Goal: Information Seeking & Learning: Learn about a topic

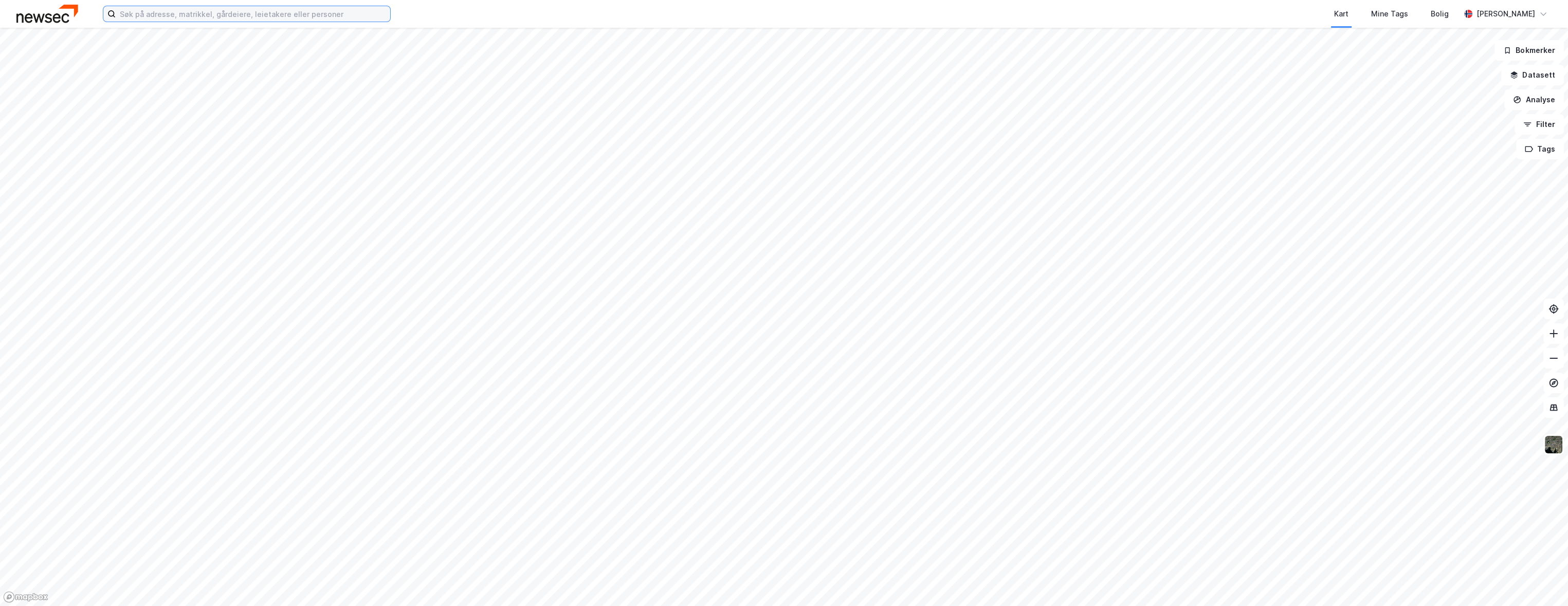
click at [248, 10] on input at bounding box center [253, 13] width 275 height 15
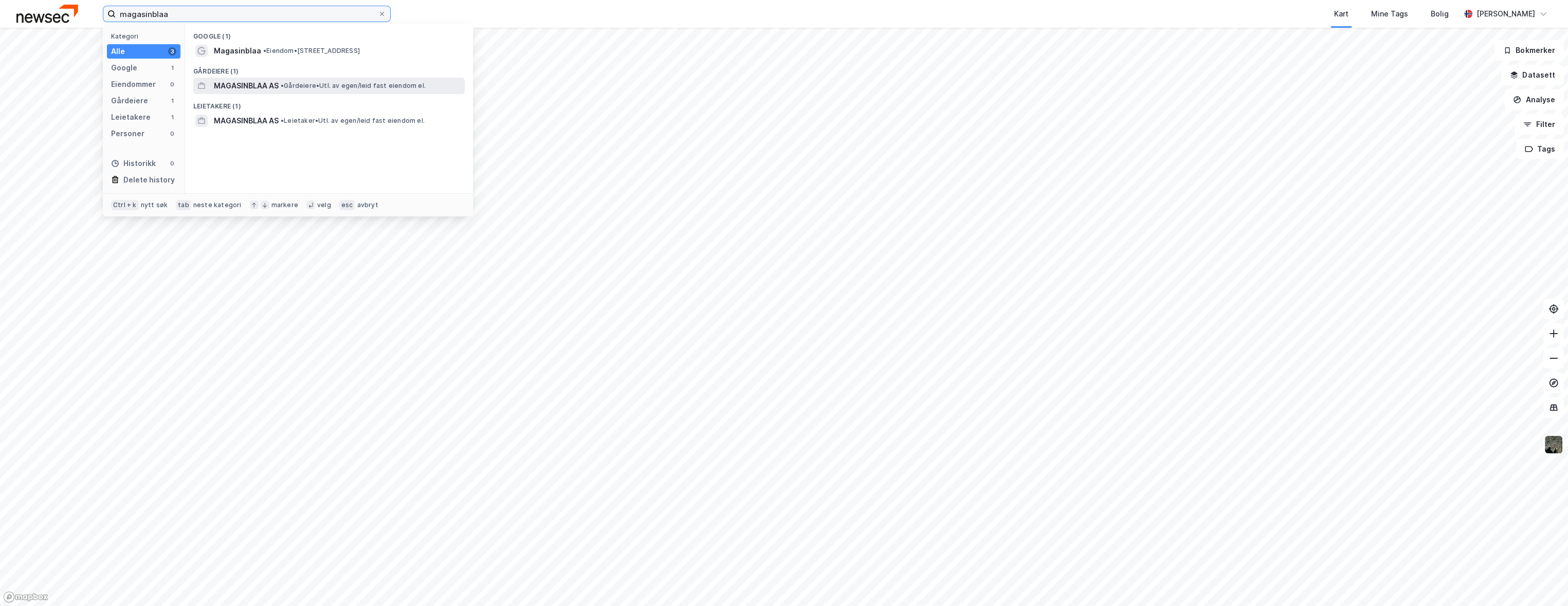
type input "magasinblaa"
click at [286, 92] on div "MAGASINBLAA AS • Gårdeiere • Utl. av egen/leid fast eiendom el." at bounding box center [329, 86] width 271 height 16
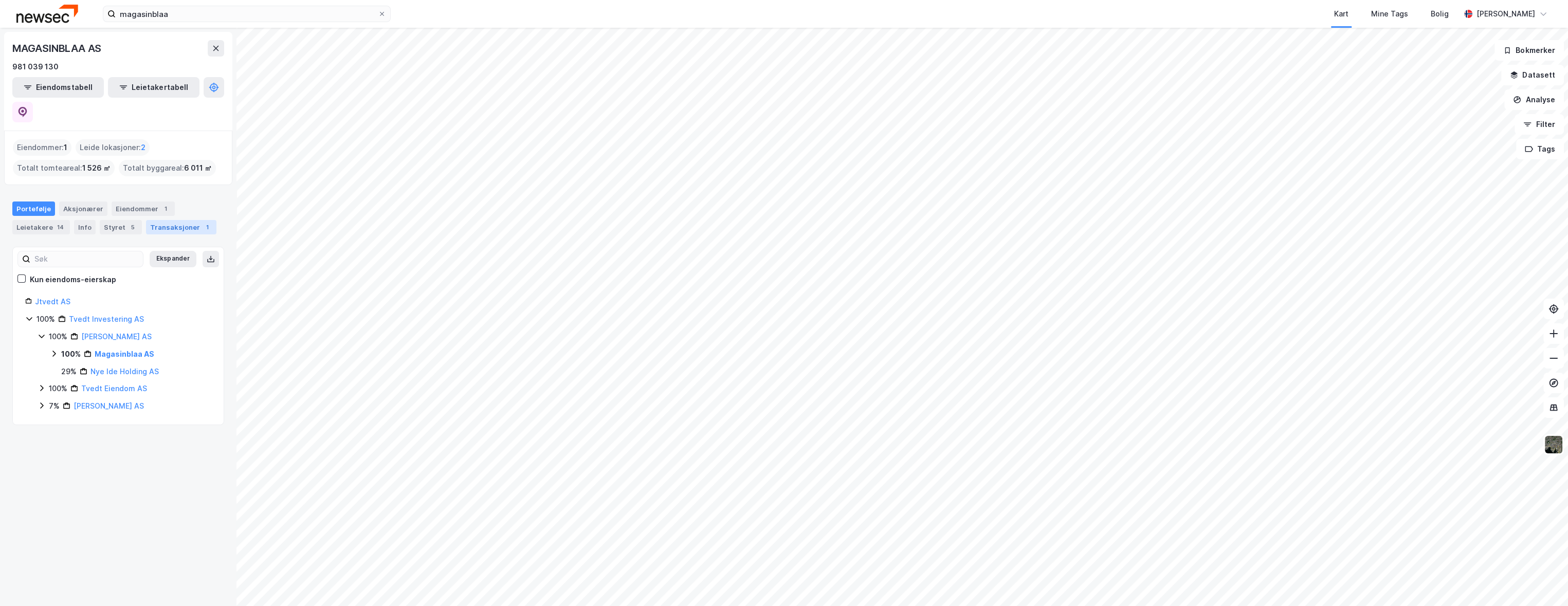
click at [173, 220] on div "Transaksjoner 1" at bounding box center [181, 227] width 71 height 15
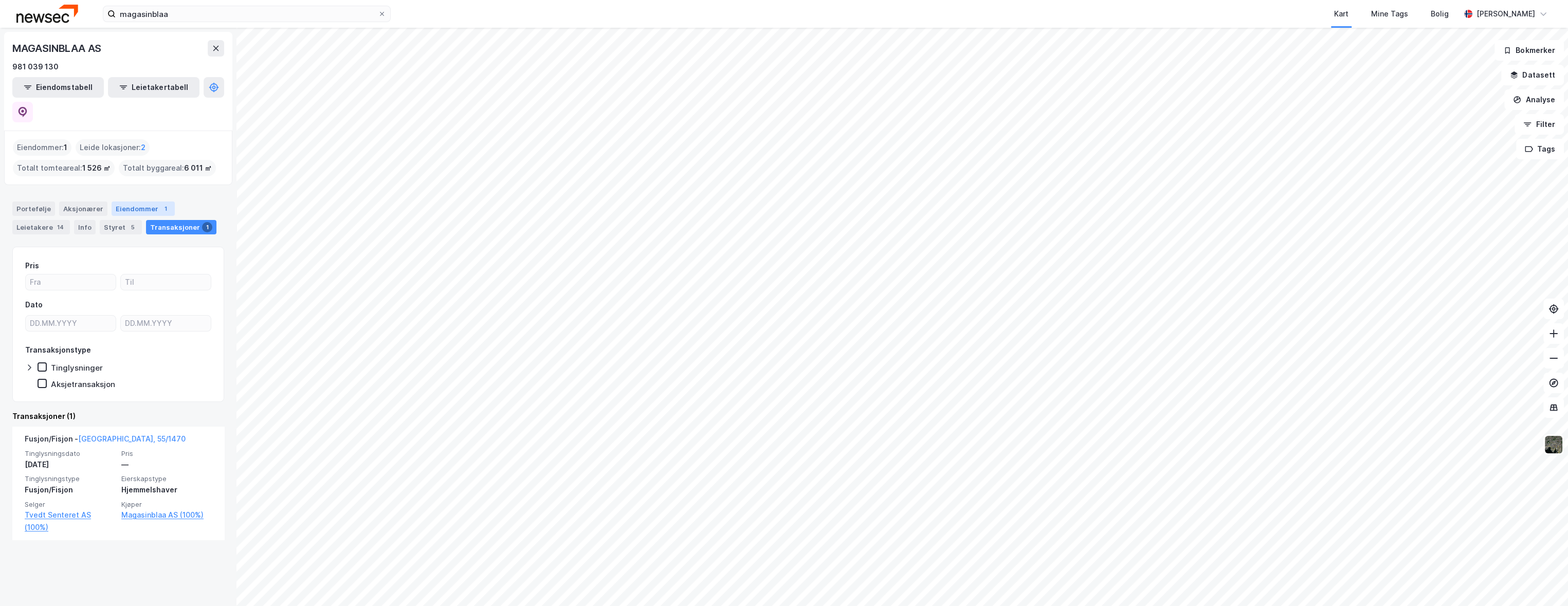
click at [138, 201] on div "Eiendommer 1" at bounding box center [143, 209] width 63 height 15
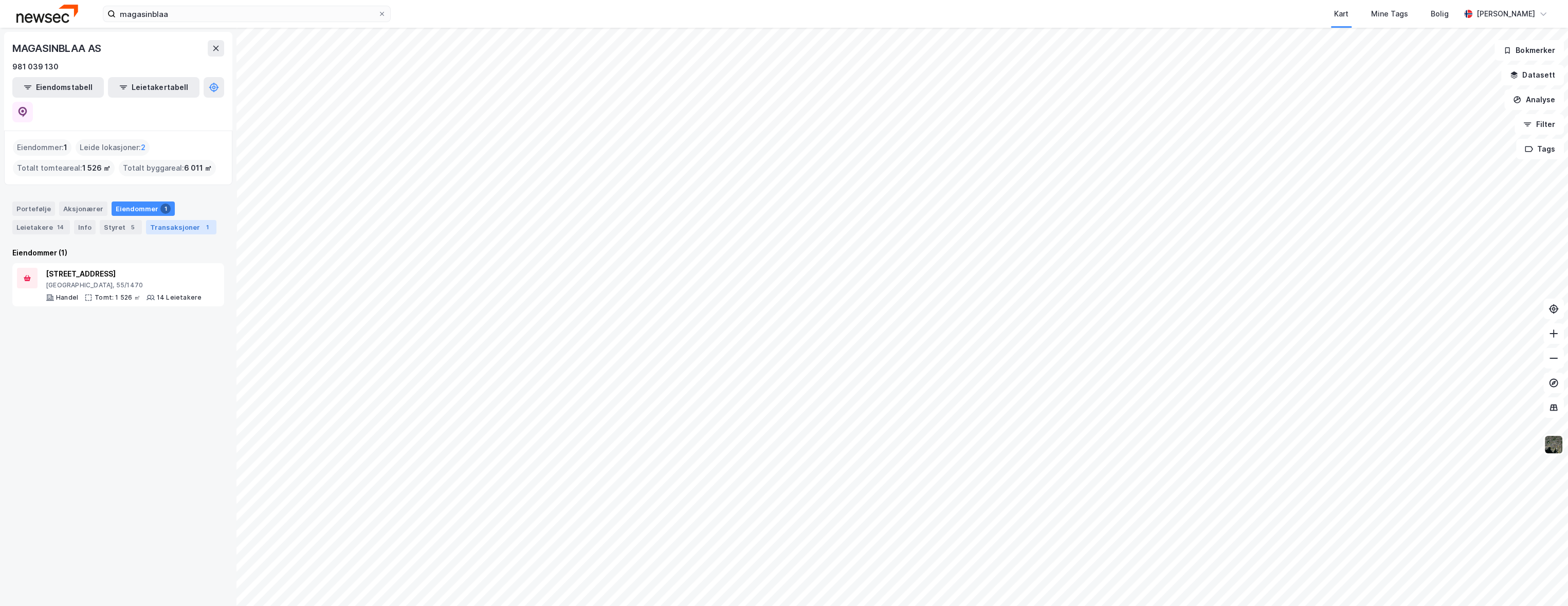
click at [177, 220] on div "Transaksjoner 1" at bounding box center [181, 227] width 71 height 15
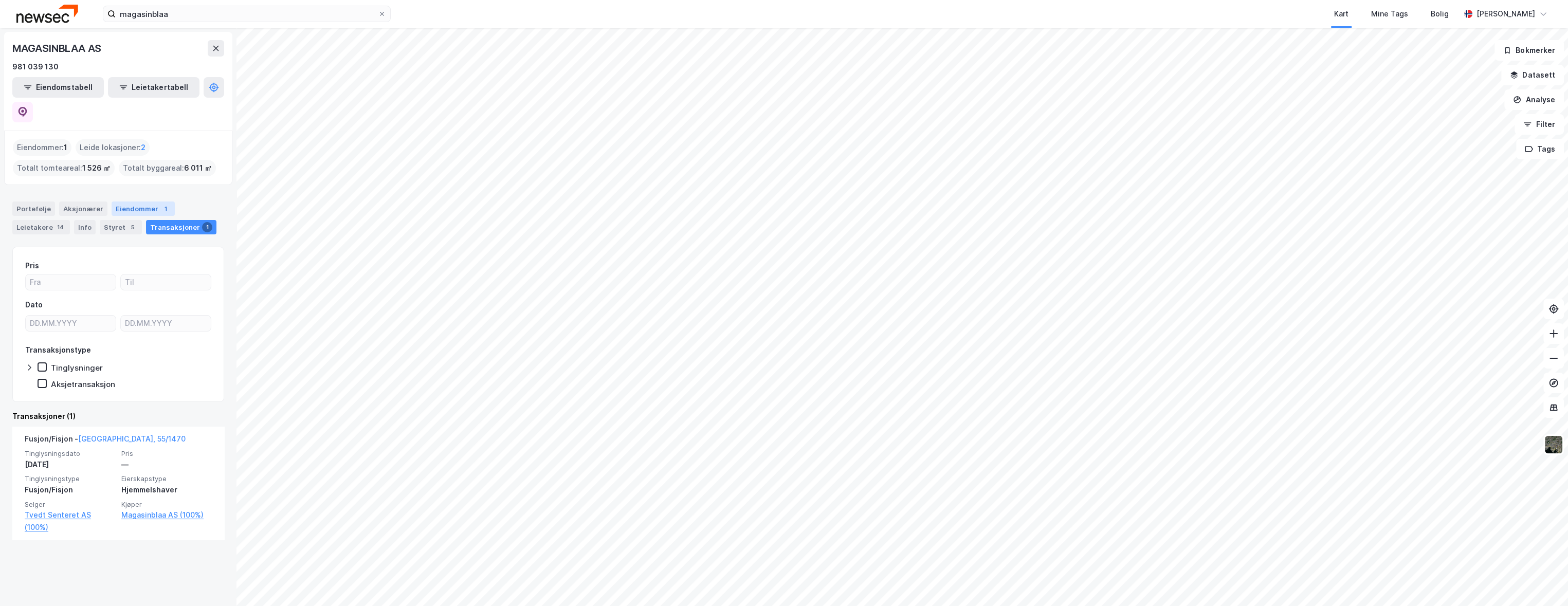
click at [153, 201] on div "Eiendommer 1" at bounding box center [143, 209] width 63 height 15
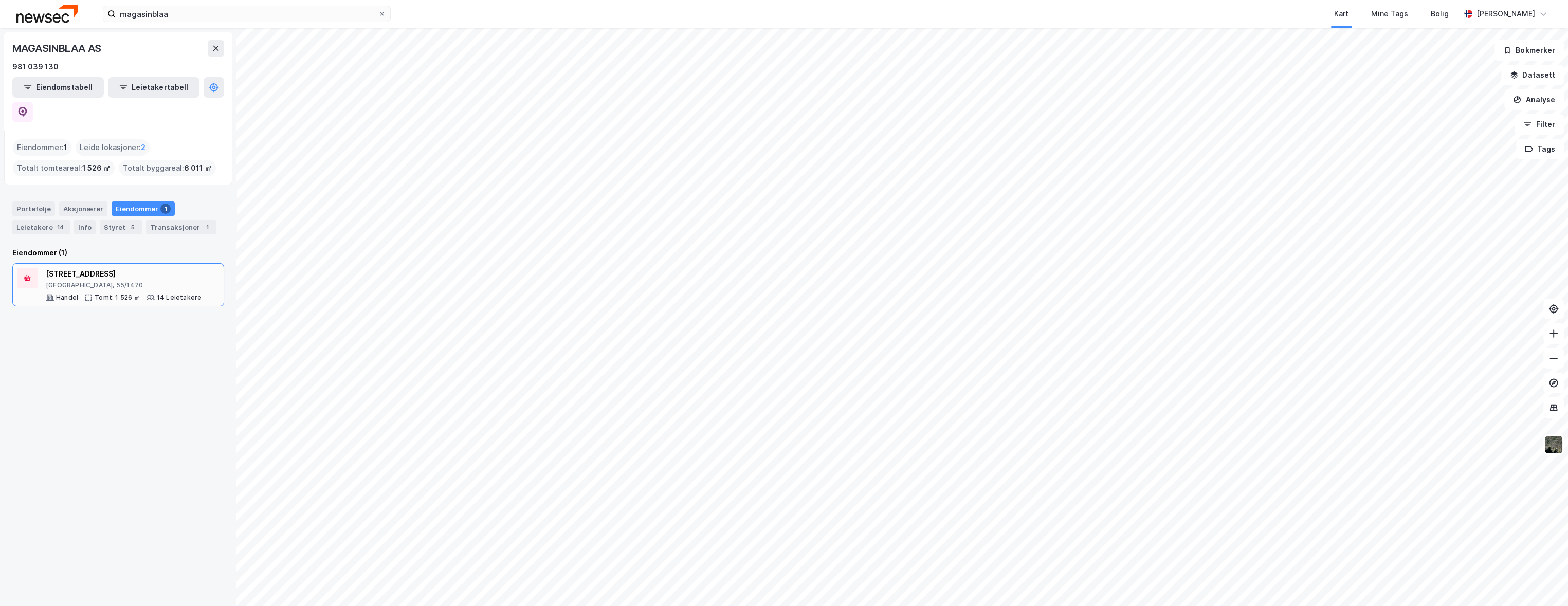
click at [79, 268] on div "[STREET_ADDRESS]" at bounding box center [124, 274] width 156 height 12
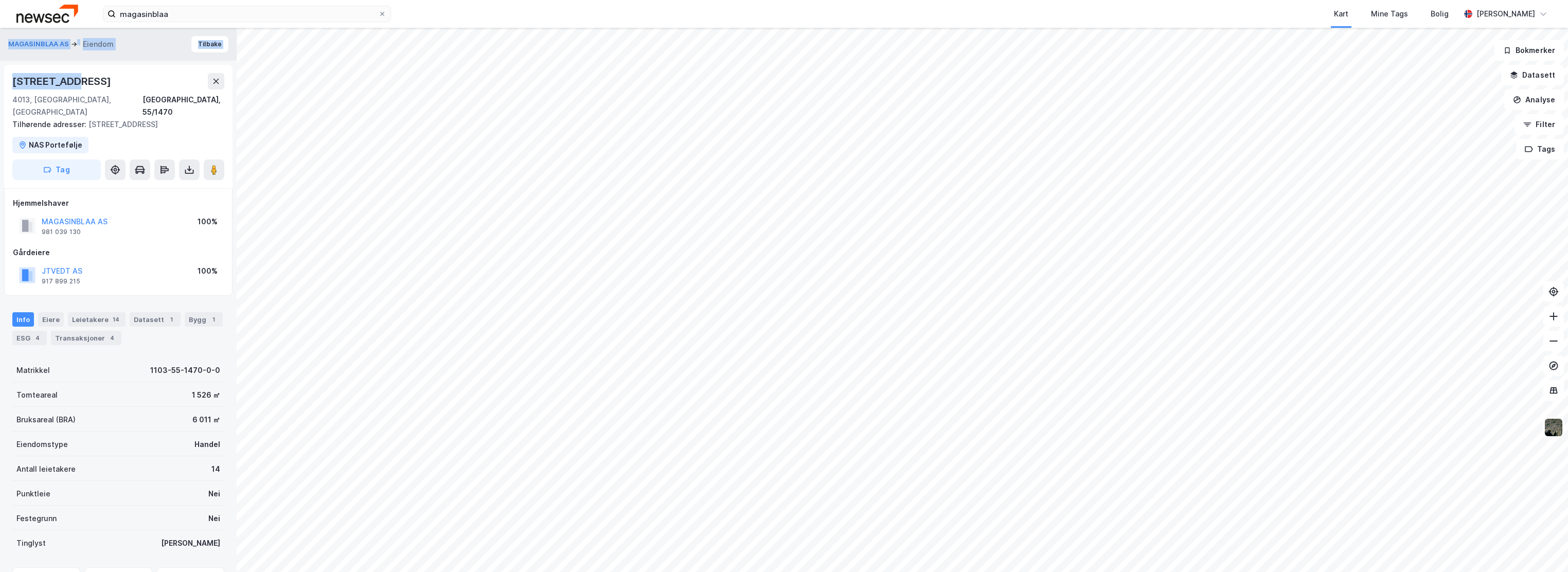
drag, startPoint x: 74, startPoint y: 78, endPoint x: -3, endPoint y: 74, distance: 77.1
click at [0, 74] on html "magasinblaa Kart Mine Tags Bolig [PERSON_NAME] MAGASINBLAA AS Eiendom [GEOGRAPH…" at bounding box center [784, 286] width 1568 height 572
copy div "MAGASINBLAA AS Eiendom Tilbake [STREET_ADDRESS]"
click at [92, 83] on div "[STREET_ADDRESS]" at bounding box center [118, 81] width 212 height 16
click at [85, 87] on div "[STREET_ADDRESS]" at bounding box center [118, 81] width 212 height 16
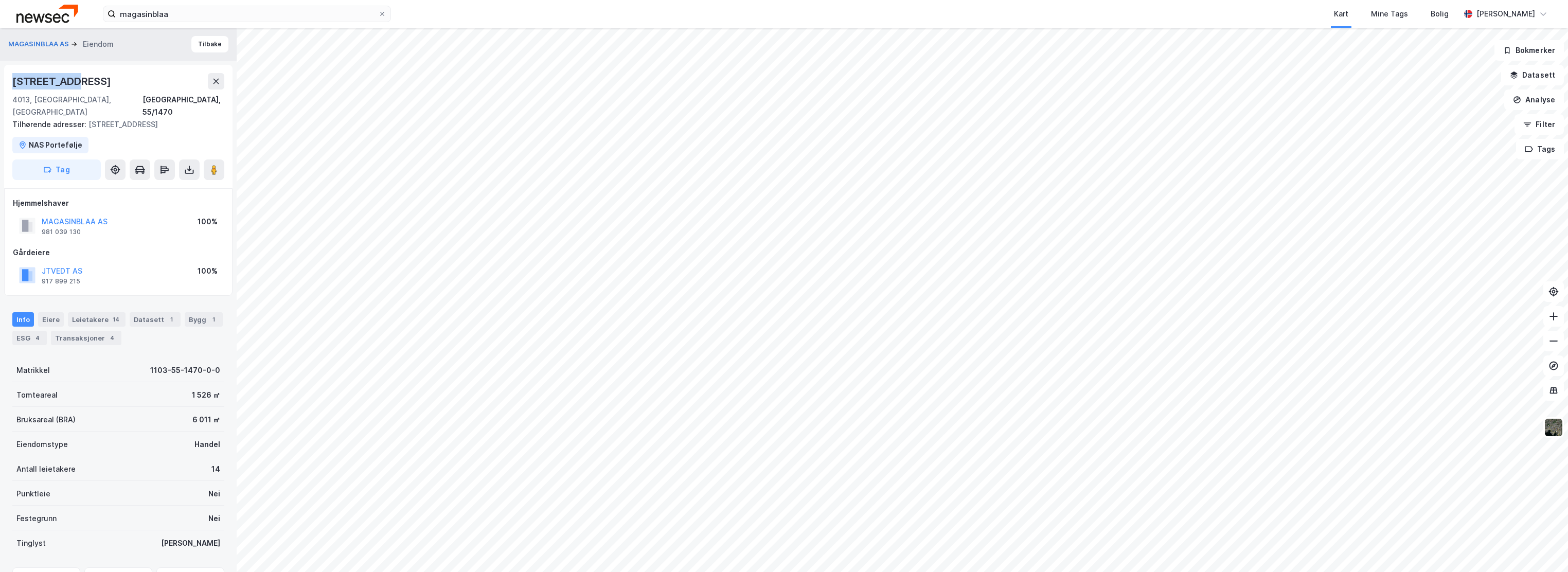
drag, startPoint x: 81, startPoint y: 87, endPoint x: 15, endPoint y: 88, distance: 66.0
click at [15, 88] on div "[STREET_ADDRESS]" at bounding box center [118, 81] width 212 height 16
copy div "[STREET_ADDRESS]"
